Goal: Task Accomplishment & Management: Use online tool/utility

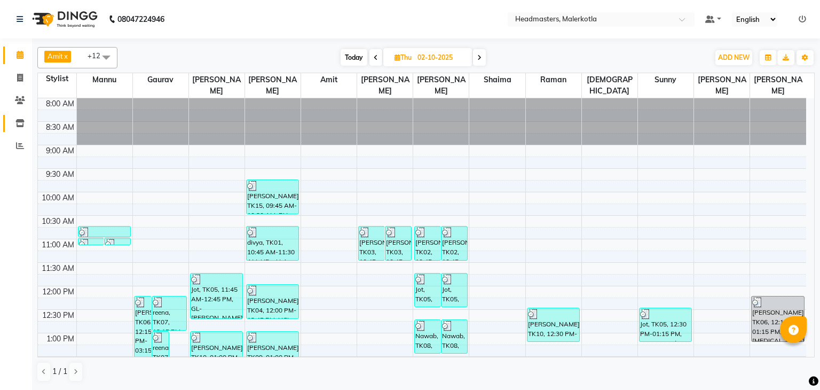
scroll to position [97, 0]
click at [486, 54] on span at bounding box center [479, 57] width 13 height 17
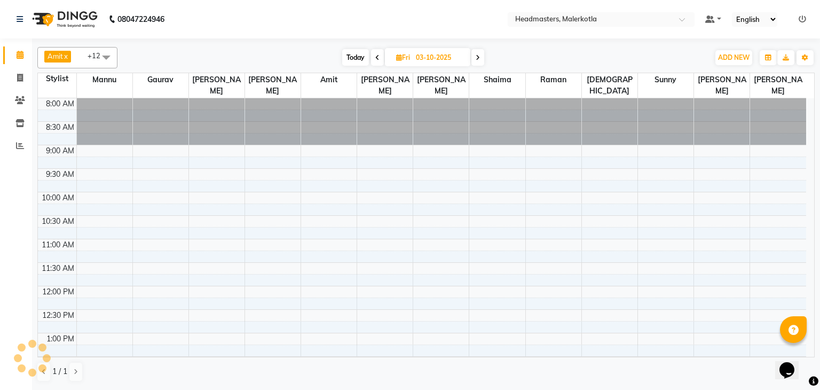
scroll to position [373, 0]
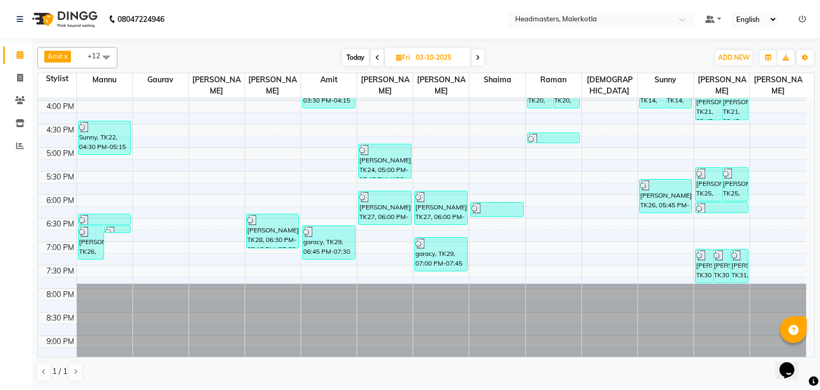
click at [358, 56] on span "Today" at bounding box center [355, 57] width 27 height 17
type input "04-10-2025"
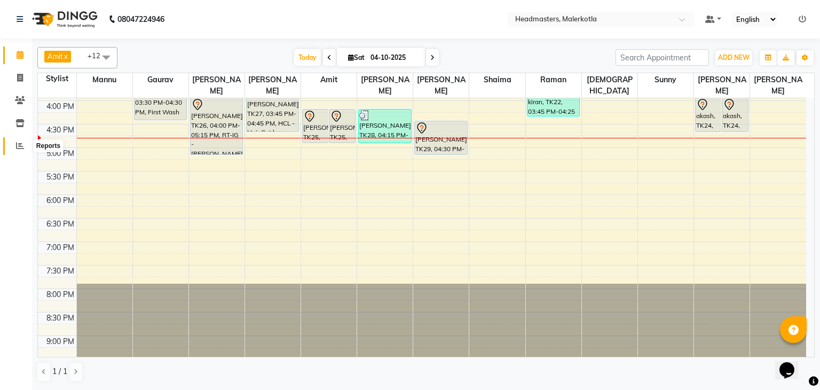
click at [19, 147] on icon at bounding box center [20, 146] width 8 height 8
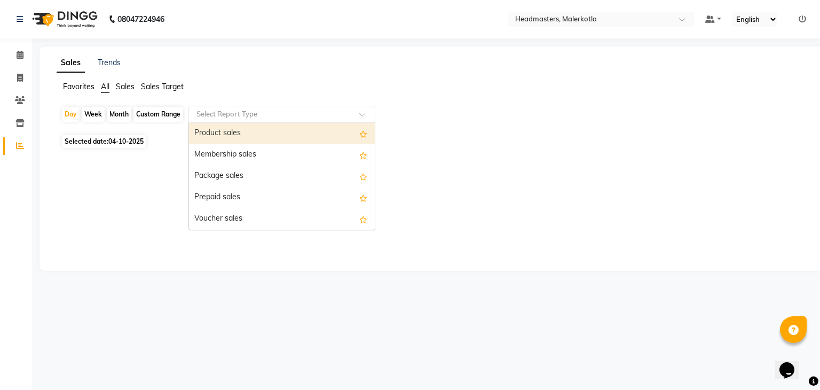
click at [199, 113] on input "text" at bounding box center [271, 114] width 154 height 11
click at [209, 131] on div "Product sales" at bounding box center [282, 133] width 186 height 21
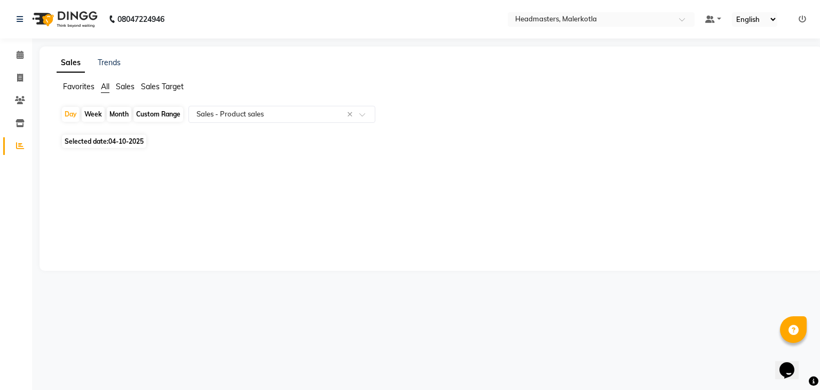
click at [137, 137] on span "04-10-2025" at bounding box center [125, 141] width 35 height 8
select select "10"
select select "2025"
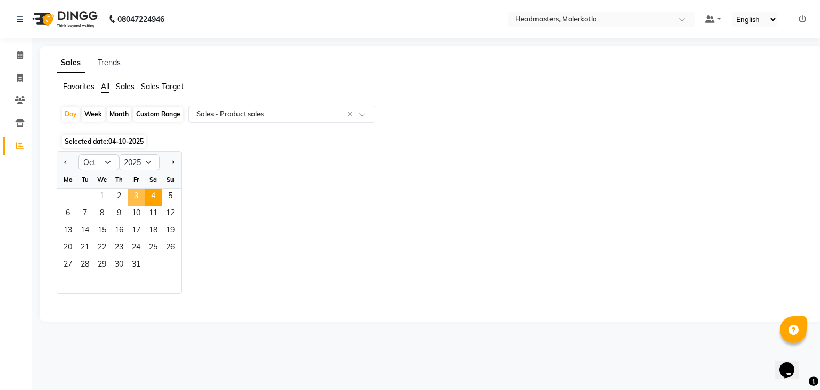
click at [132, 199] on span "3" at bounding box center [136, 197] width 17 height 17
select select "csv"
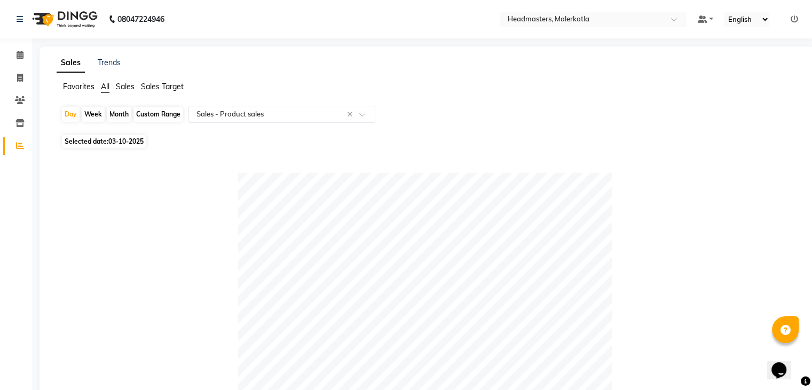
click at [109, 144] on span "03-10-2025" at bounding box center [125, 141] width 35 height 8
select select "10"
select select "2025"
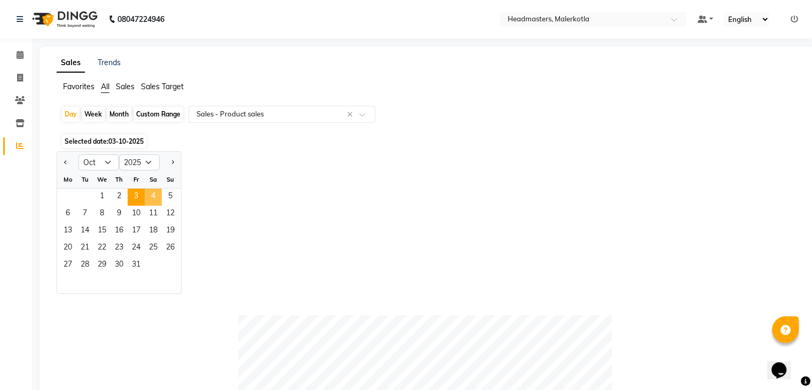
click at [151, 191] on span "4" at bounding box center [153, 197] width 17 height 17
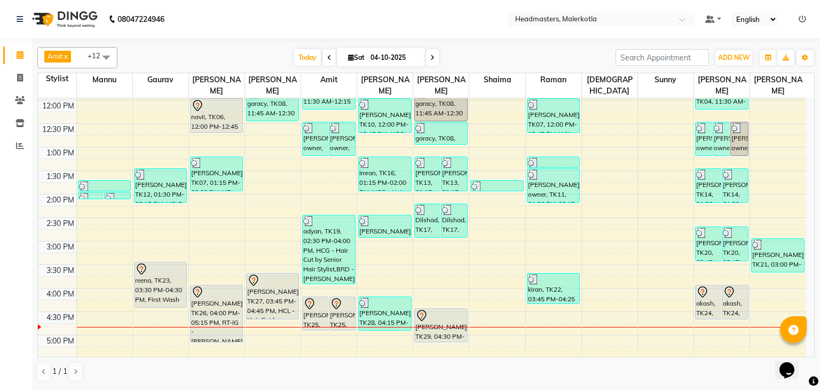
scroll to position [195, 0]
